Goal: Task Accomplishment & Management: Complete application form

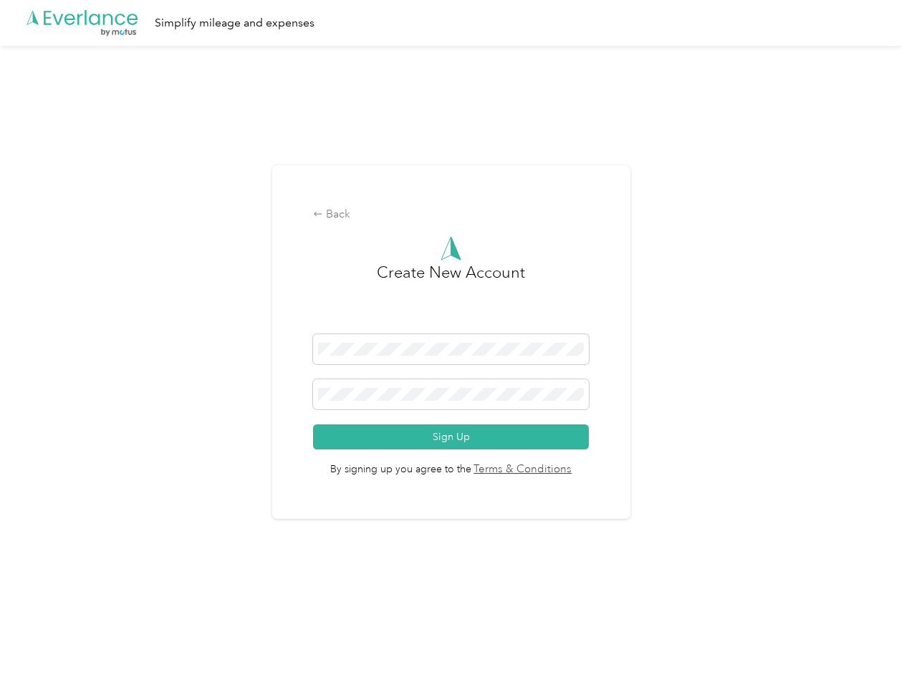
click at [454, 325] on h3 "Create New Account" at bounding box center [451, 298] width 148 height 74
click at [454, 23] on div ".cls-1 { fill: #00adee; } .cls-2 { fill: #fff; } .cls-3 { fill: #707372; } .cls…" at bounding box center [450, 23] width 901 height 46
click at [454, 215] on div "Back" at bounding box center [451, 214] width 276 height 17
click at [454, 437] on button "Sign Up" at bounding box center [451, 437] width 276 height 25
